Goal: Transaction & Acquisition: Purchase product/service

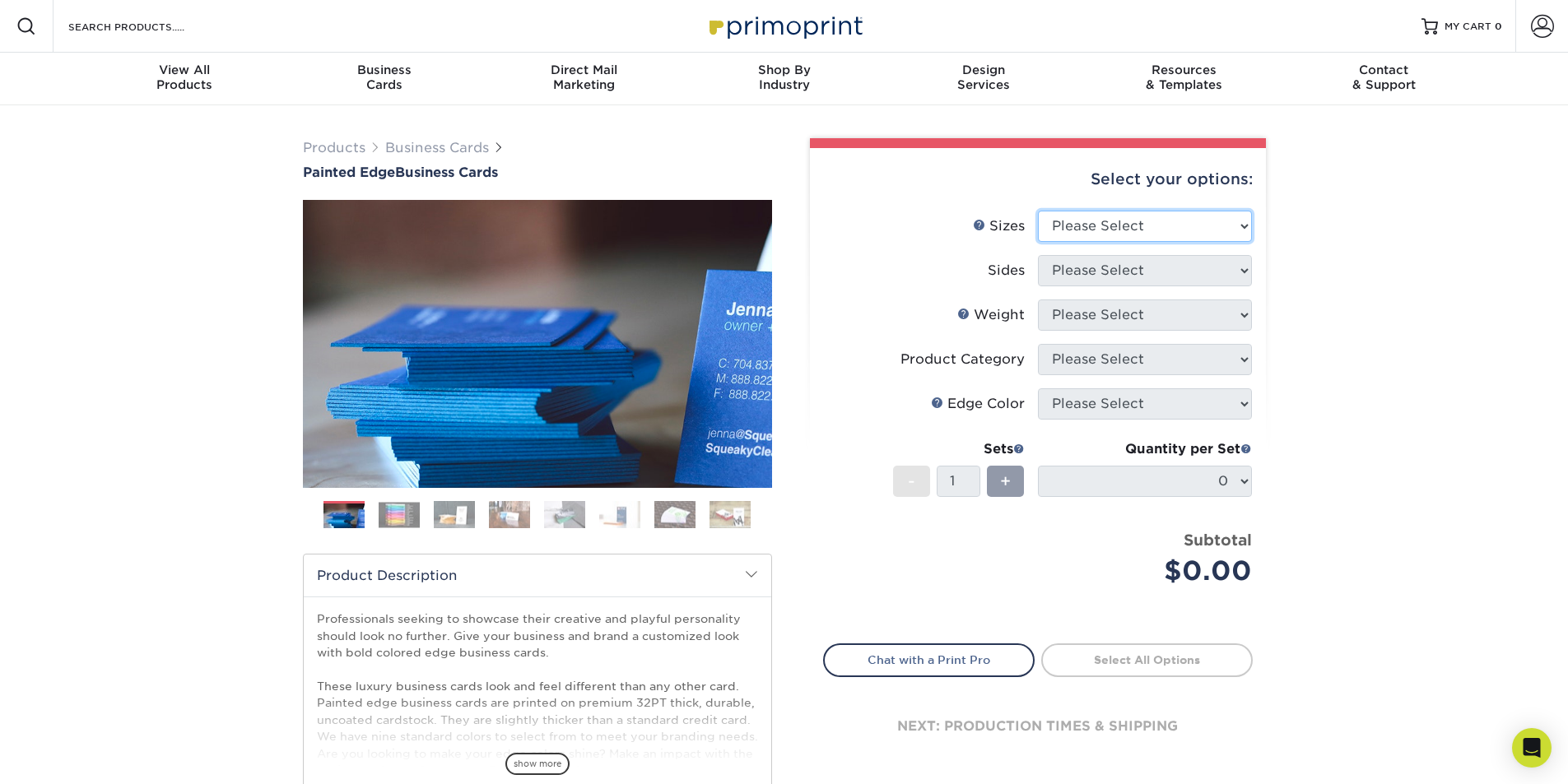
click at [1156, 223] on select "Please Select 2" x 3.5" - Standard 2.125" x 3.375" - European 2.5" x 2.5" - Squ…" at bounding box center [1145, 226] width 214 height 31
select select "2.00x3.50"
click at [1038, 211] on select "Please Select 2" x 3.5" - Standard 2.125" x 3.375" - European 2.5" x 2.5" - Squ…" at bounding box center [1145, 226] width 214 height 31
click at [1138, 278] on select "Please Select Print Both Sides Print Front Only" at bounding box center [1145, 271] width 214 height 31
select select "13abbda7-1d64-4f25-8bb2-c179b224825d"
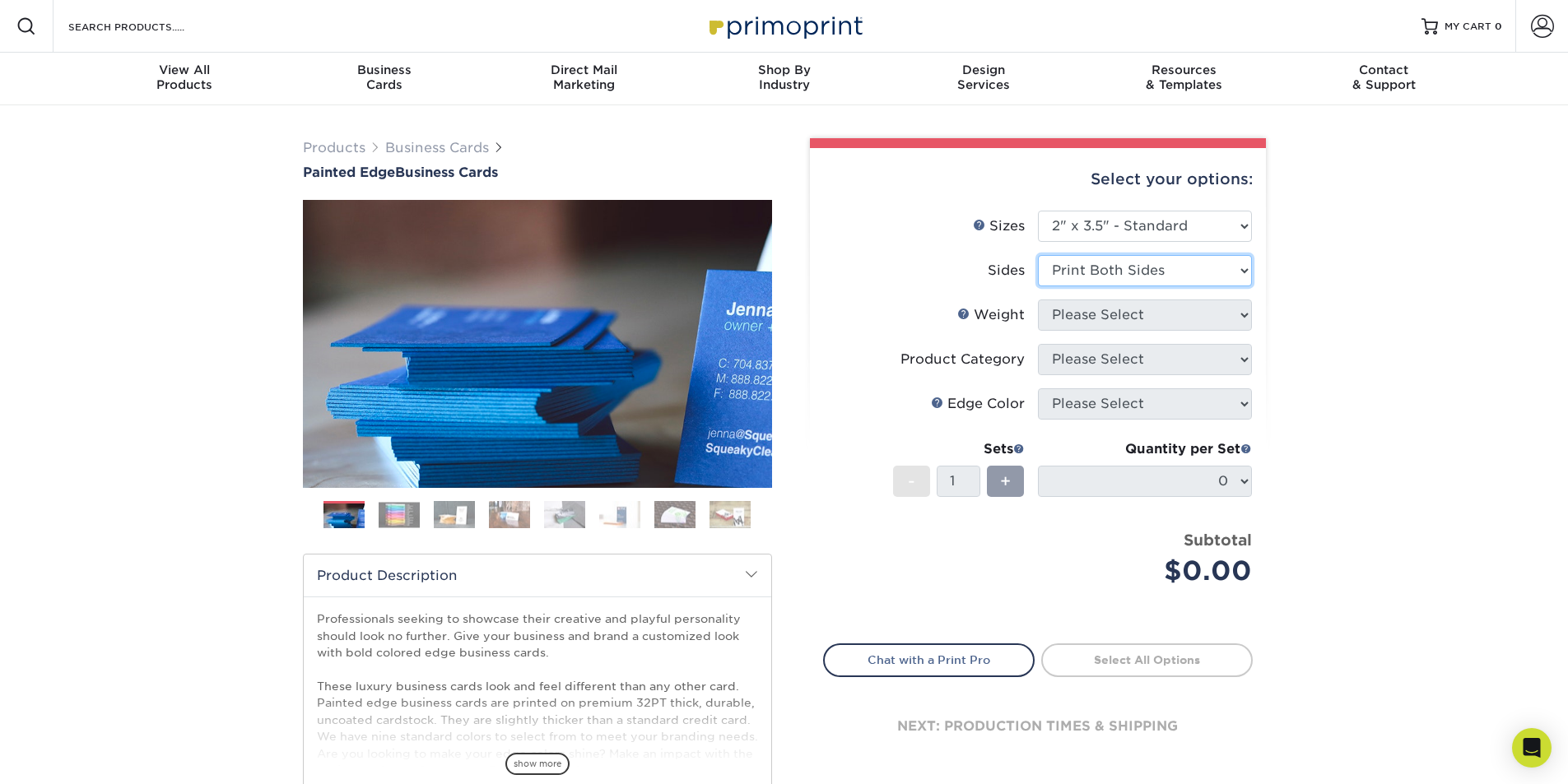
click at [1038, 255] on select "Please Select Print Both Sides Print Front Only" at bounding box center [1145, 271] width 214 height 31
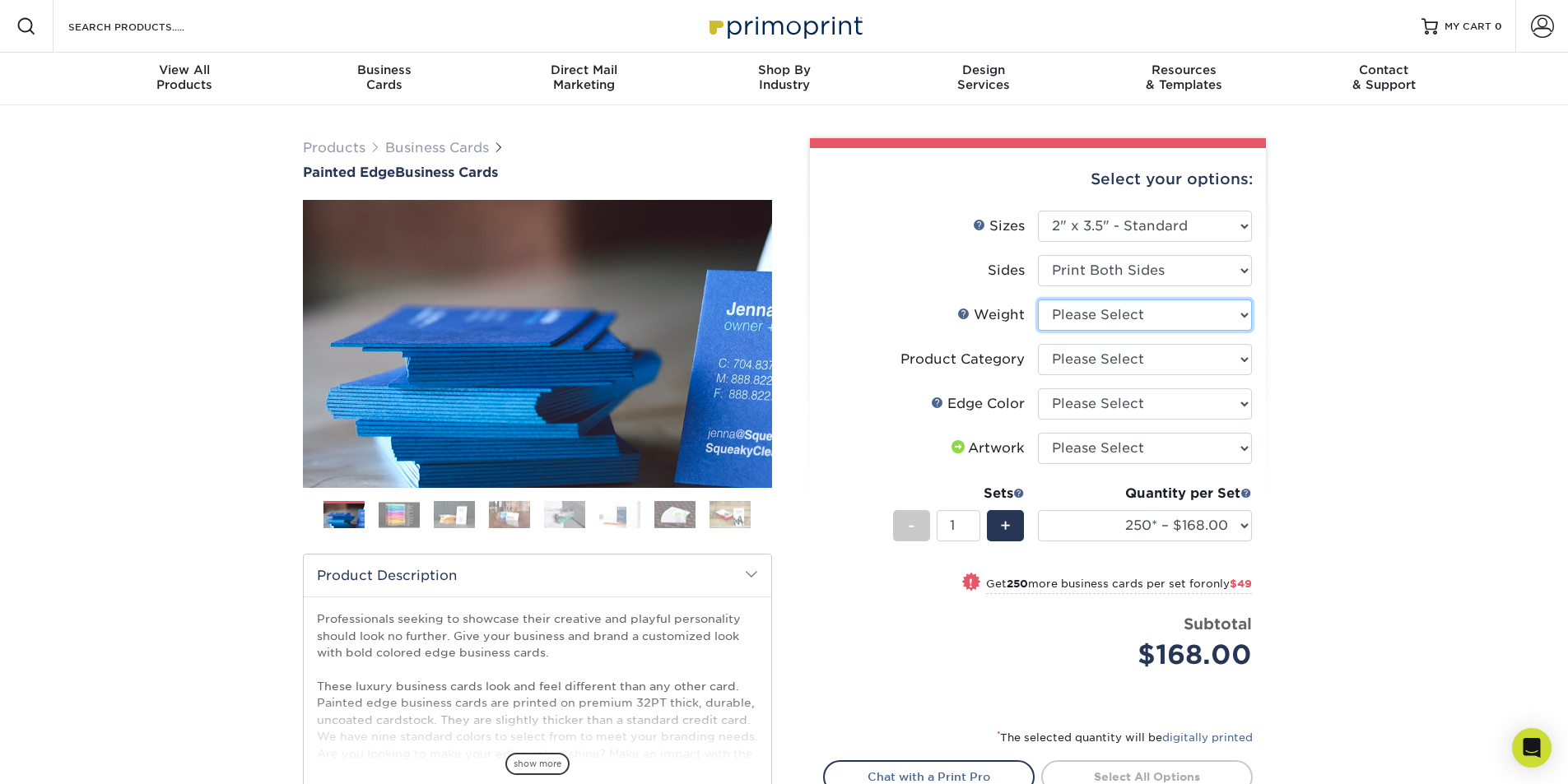
click at [1137, 321] on select "Please Select 32PTUC" at bounding box center [1145, 315] width 214 height 31
select select "32PTUC"
click at [1038, 299] on select "Please Select 32PTUC" at bounding box center [1145, 315] width 214 height 31
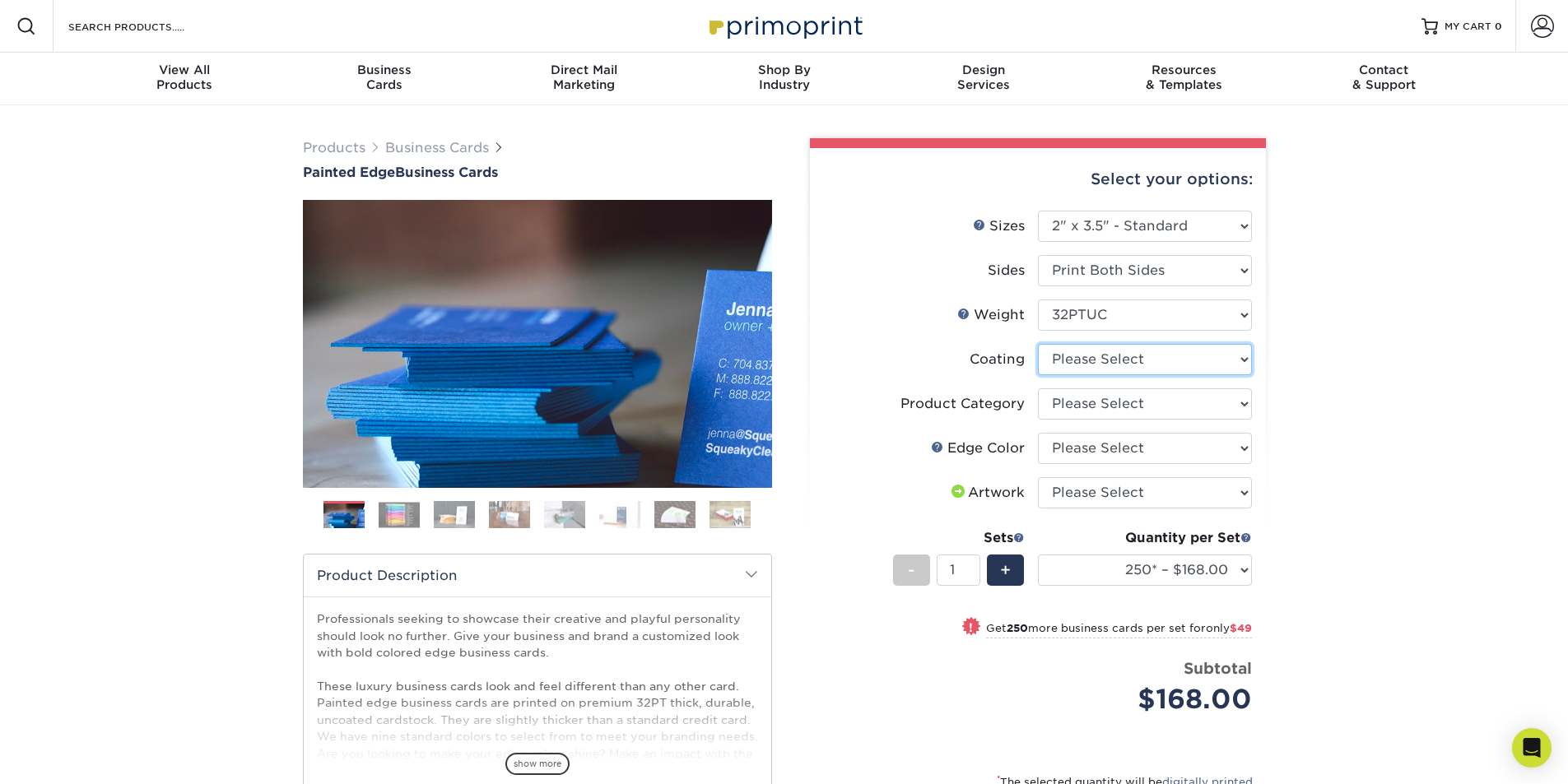
click at [1130, 363] on select at bounding box center [1145, 359] width 214 height 31
click at [1038, 344] on select at bounding box center [1145, 359] width 214 height 31
click at [1131, 404] on select "Please Select Business Cards" at bounding box center [1145, 404] width 214 height 31
select select "3b5148f1-0588-4f88-a218-97bcfdce65c1"
click at [1038, 388] on select "Please Select Business Cards" at bounding box center [1145, 404] width 214 height 31
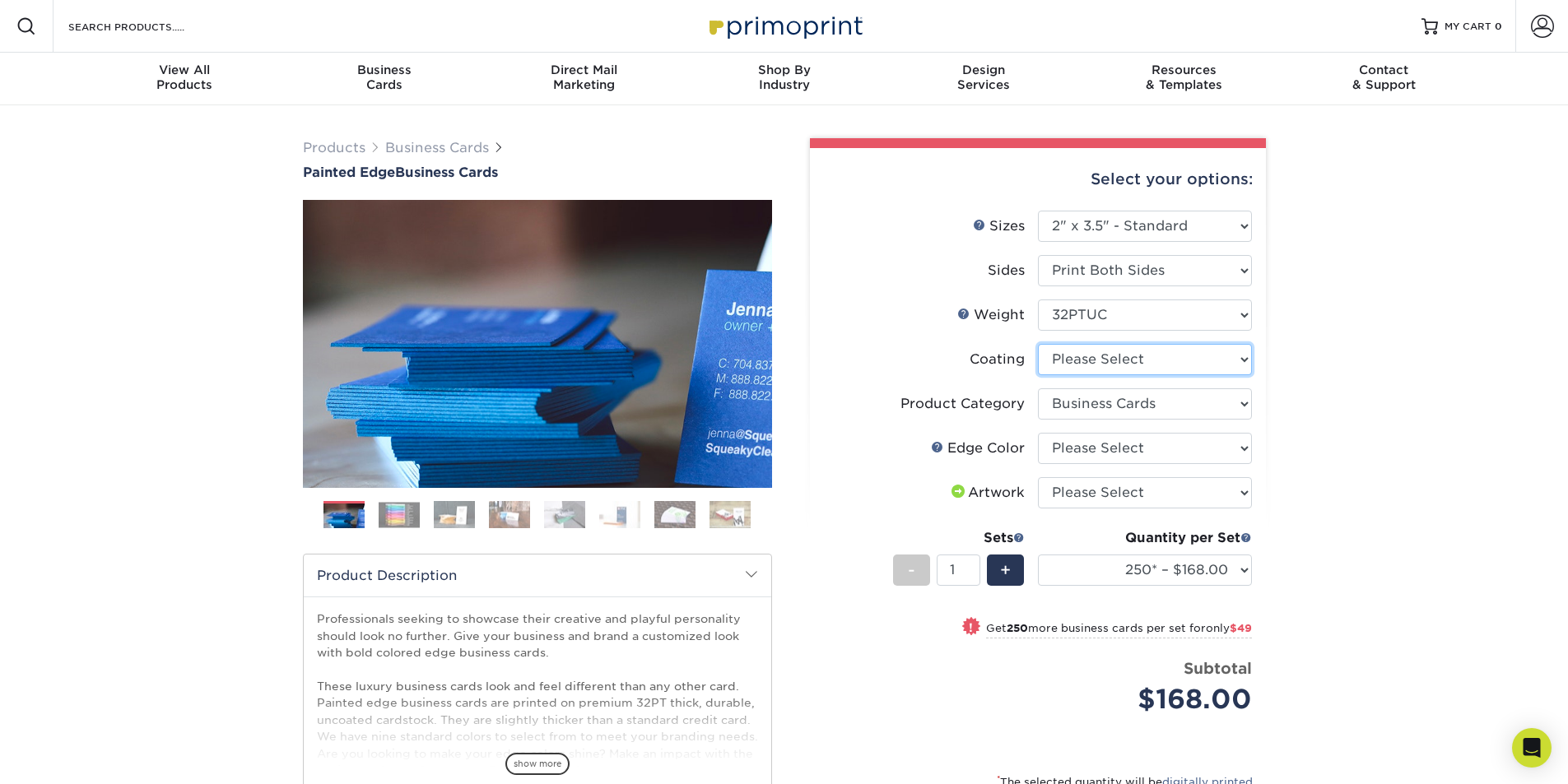
click at [1163, 354] on select at bounding box center [1145, 359] width 214 height 31
select select "3e7618de-abca-4bda-9f97-8b9129e913d8"
click at [1038, 344] on select at bounding box center [1145, 359] width 214 height 31
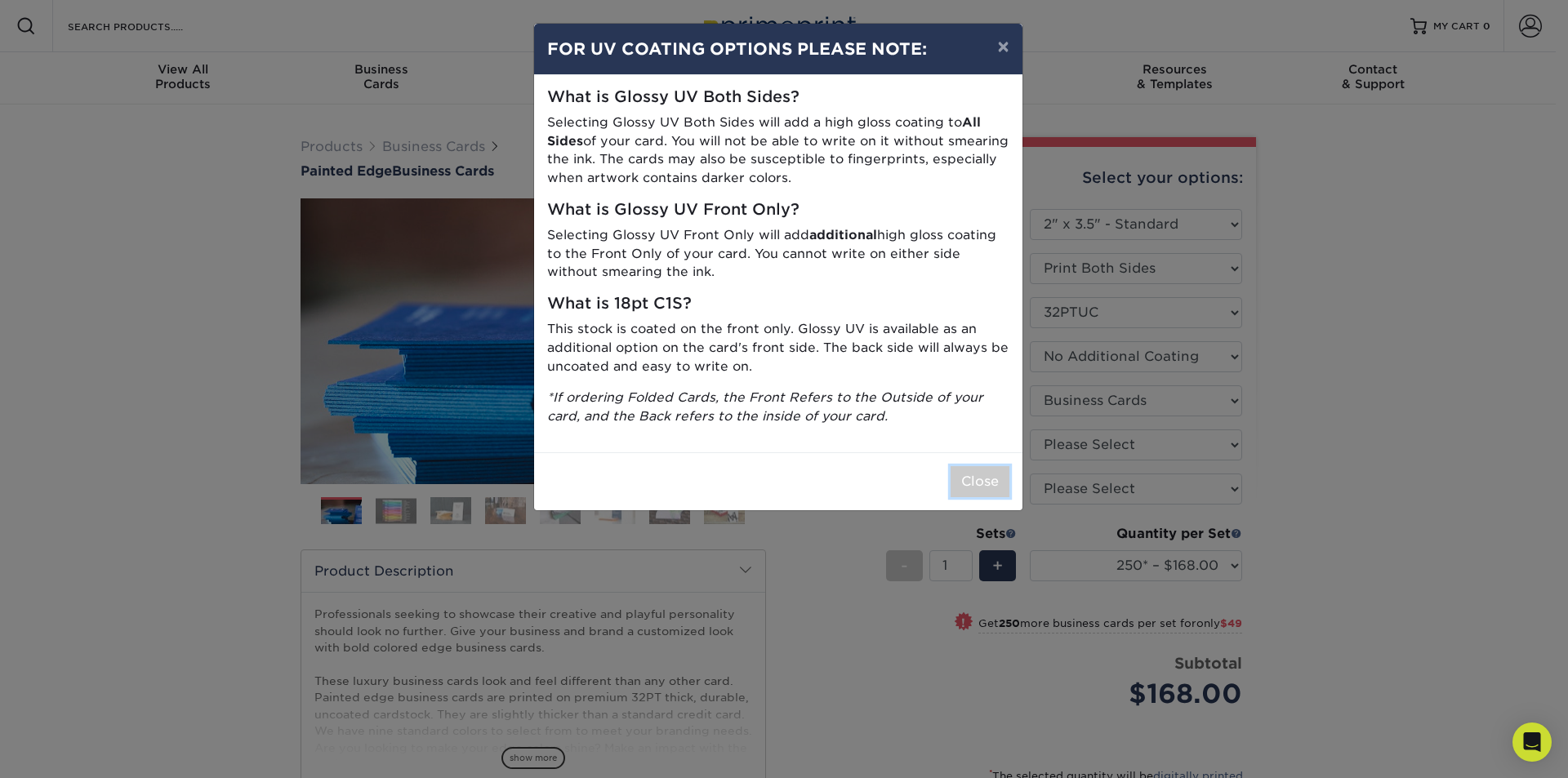
click at [989, 480] on button "Close" at bounding box center [980, 482] width 59 height 31
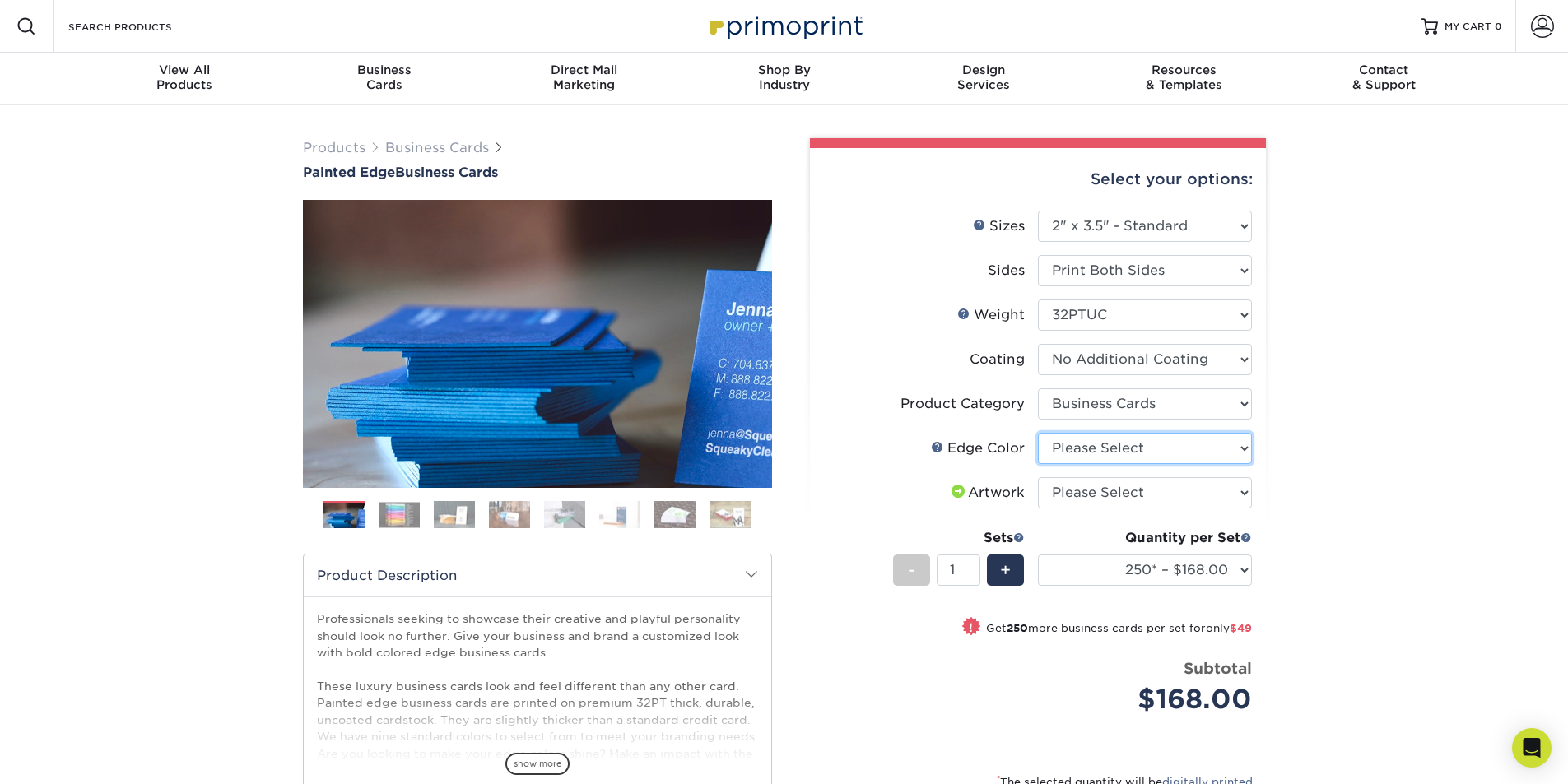
click at [1156, 448] on select "Please Select Charcoal Black Brown Blue Pearlescent Blue Pearlescent Gold Pearl…" at bounding box center [1145, 448] width 214 height 31
select select "b7c2f5a3-1b39-457d-8814-19209109a701"
click at [1038, 432] on select "Please Select Charcoal Black Brown Blue Pearlescent Blue Pearlescent Gold Pearl…" at bounding box center [1145, 448] width 214 height 31
click at [1118, 451] on select "Please Select Charcoal Black Brown Blue Pearlescent Blue Pearlescent Gold Pearl…" at bounding box center [1145, 448] width 214 height 31
click at [1038, 432] on select "Please Select Charcoal Black Brown Blue Pearlescent Blue Pearlescent Gold Pearl…" at bounding box center [1145, 448] width 214 height 31
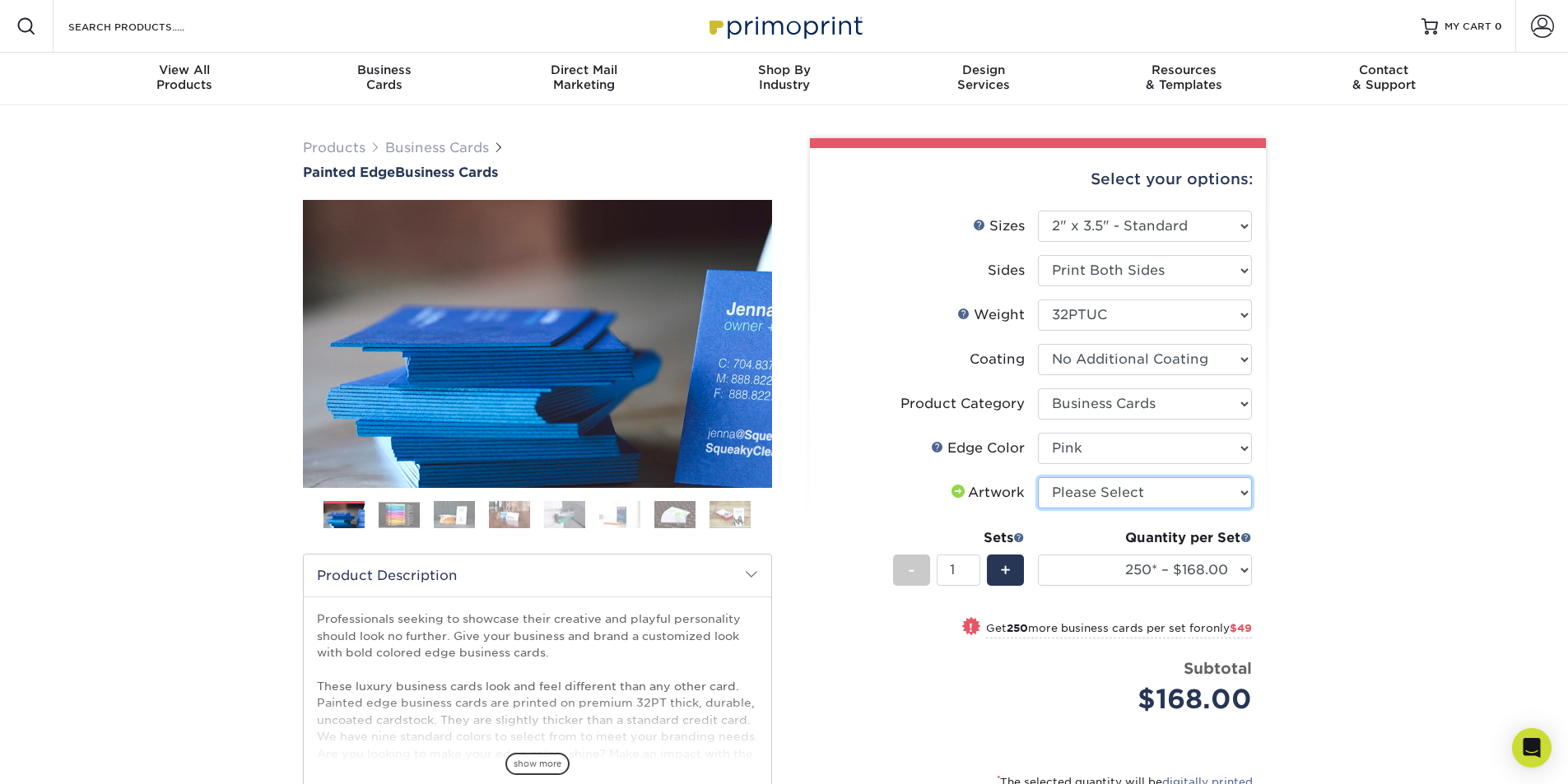
click at [1129, 493] on select "Please Select I will upload files I need a design - $100" at bounding box center [1145, 493] width 214 height 31
select select "upload"
click at [1038, 478] on select "Please Select I will upload files I need a design - $100" at bounding box center [1145, 493] width 214 height 31
click at [1222, 447] on select "Please Select Charcoal Black Brown Blue Pearlescent Blue Pearlescent Gold Pearl…" at bounding box center [1145, 448] width 214 height 31
select select "64dff1c5-ac78-4248-b7fe-f4a16f9d8b63"
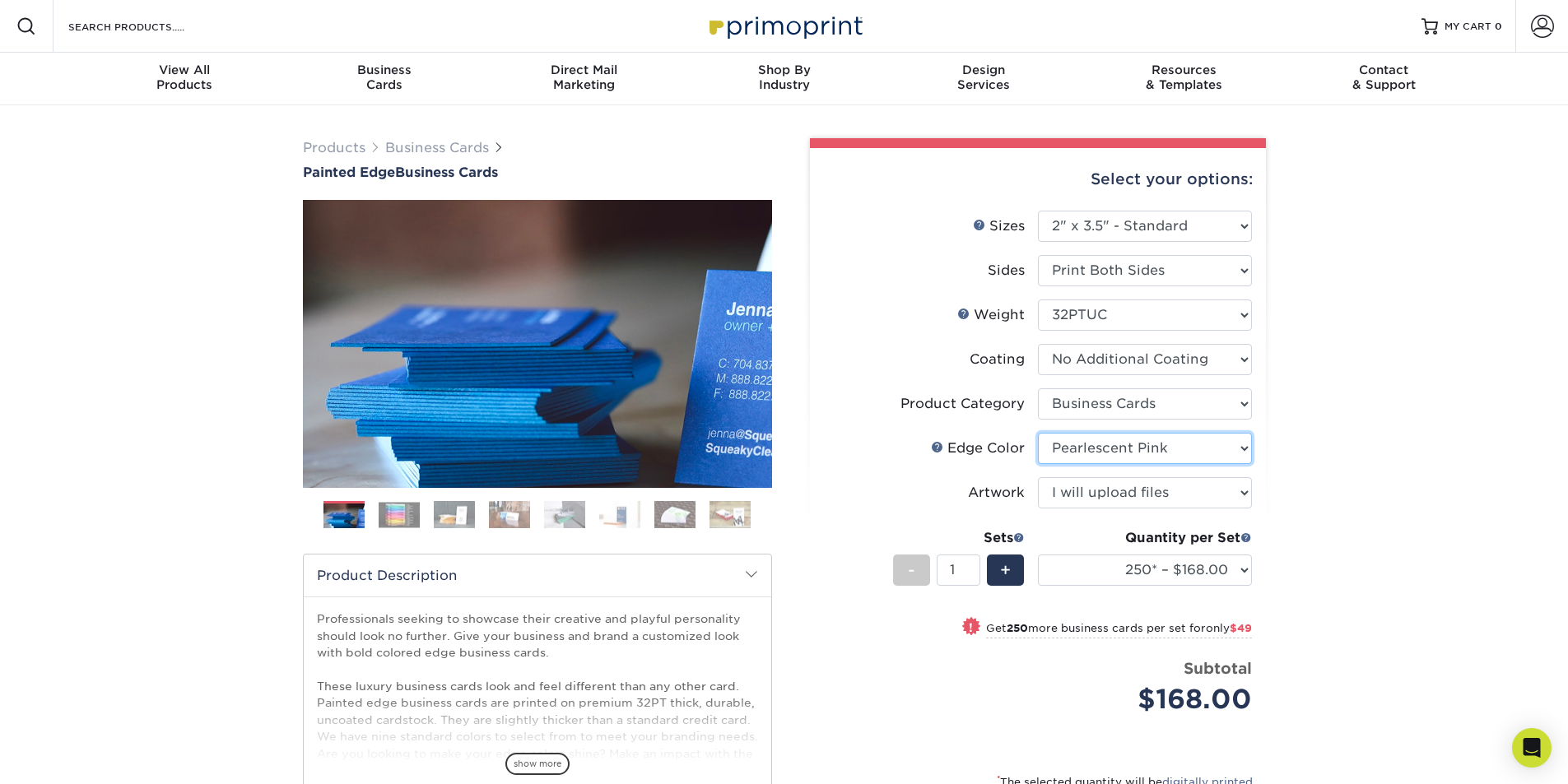
click at [1038, 432] on select "Please Select Charcoal Black Brown Blue Pearlescent Blue Pearlescent Gold Pearl…" at bounding box center [1145, 448] width 214 height 31
click at [392, 506] on img at bounding box center [399, 514] width 41 height 25
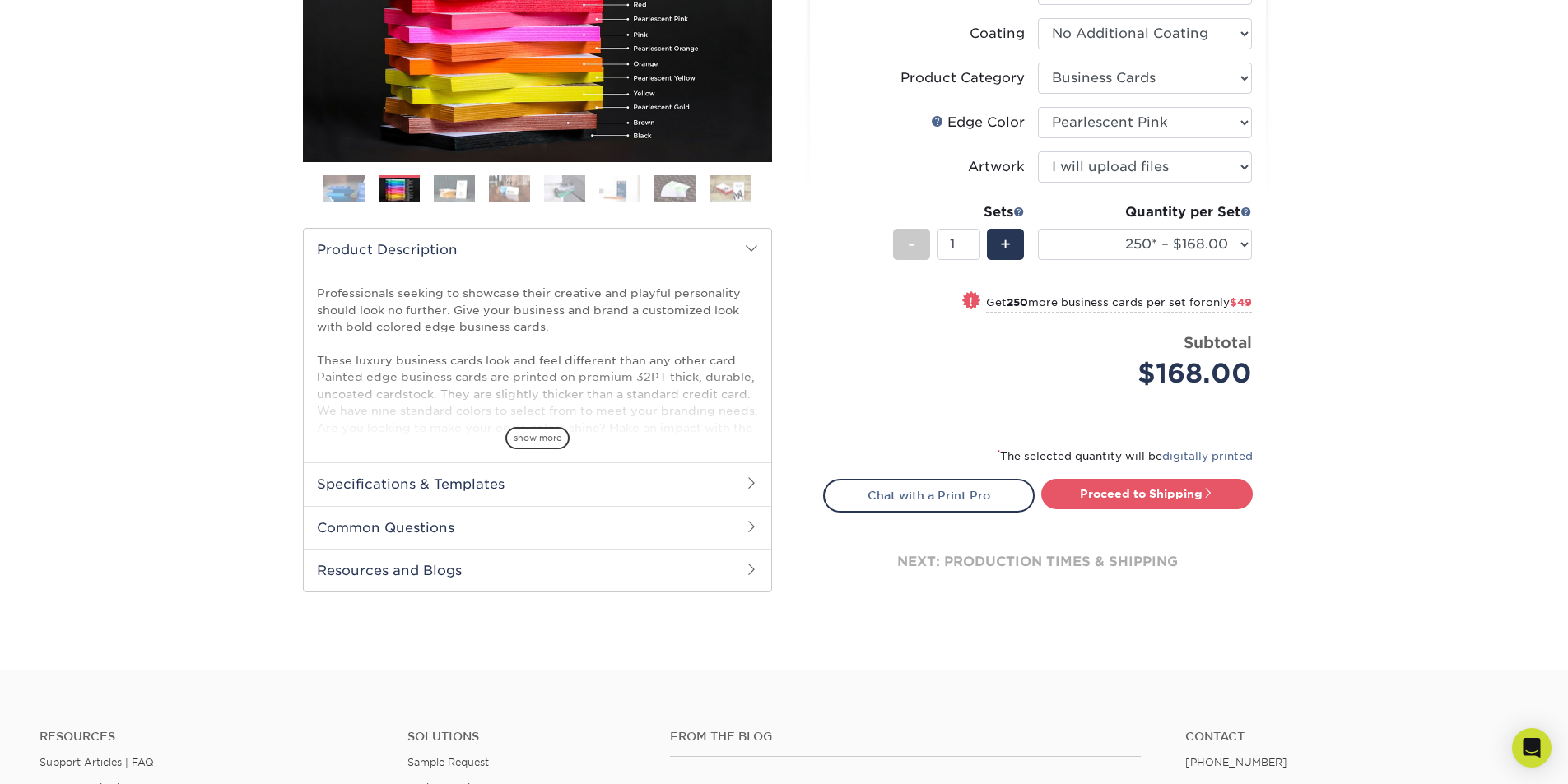
scroll to position [329, 0]
